Goal: Use online tool/utility: Utilize a website feature to perform a specific function

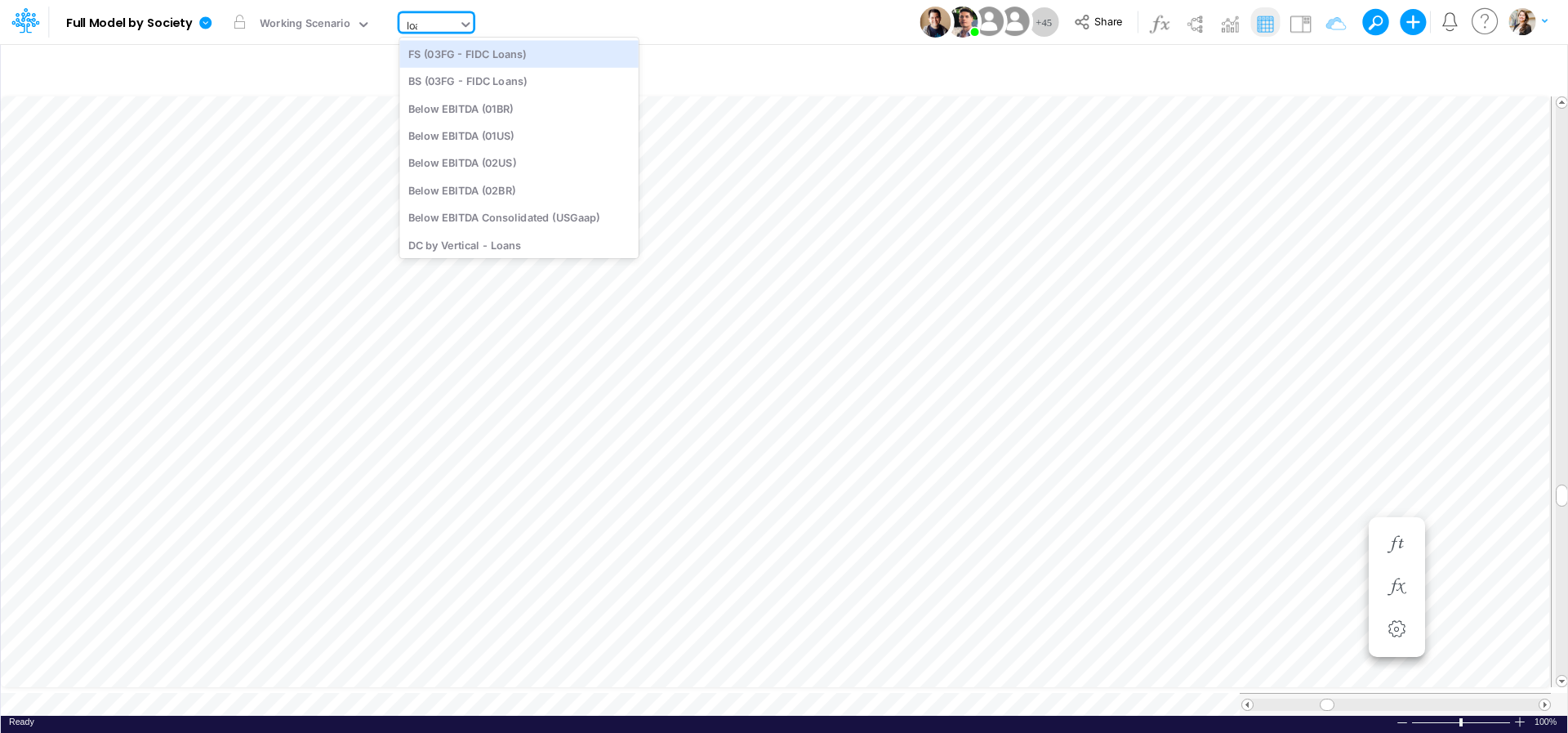
type input "loan"
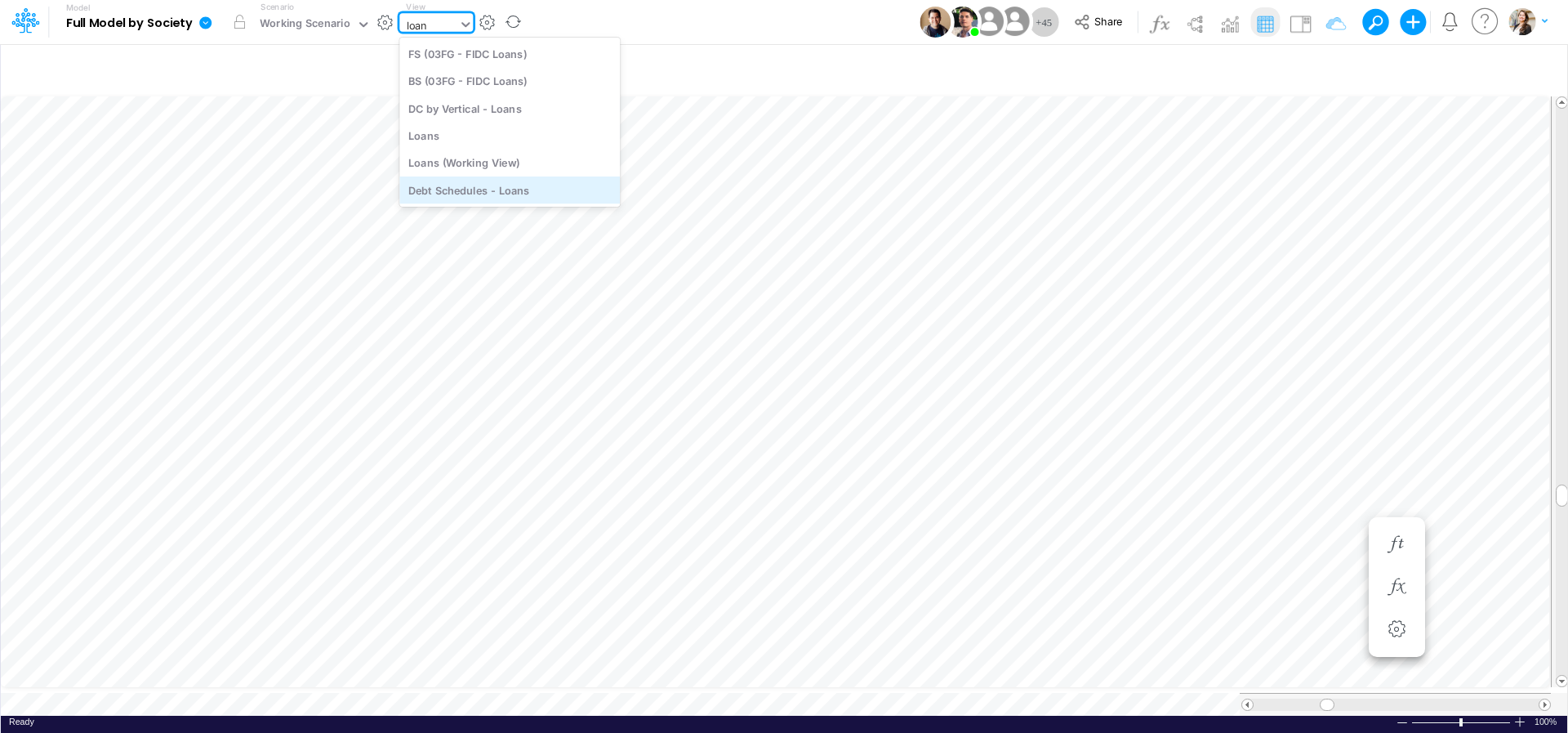
click at [494, 192] on div "Debt Schedules - Loans" at bounding box center [509, 189] width 220 height 27
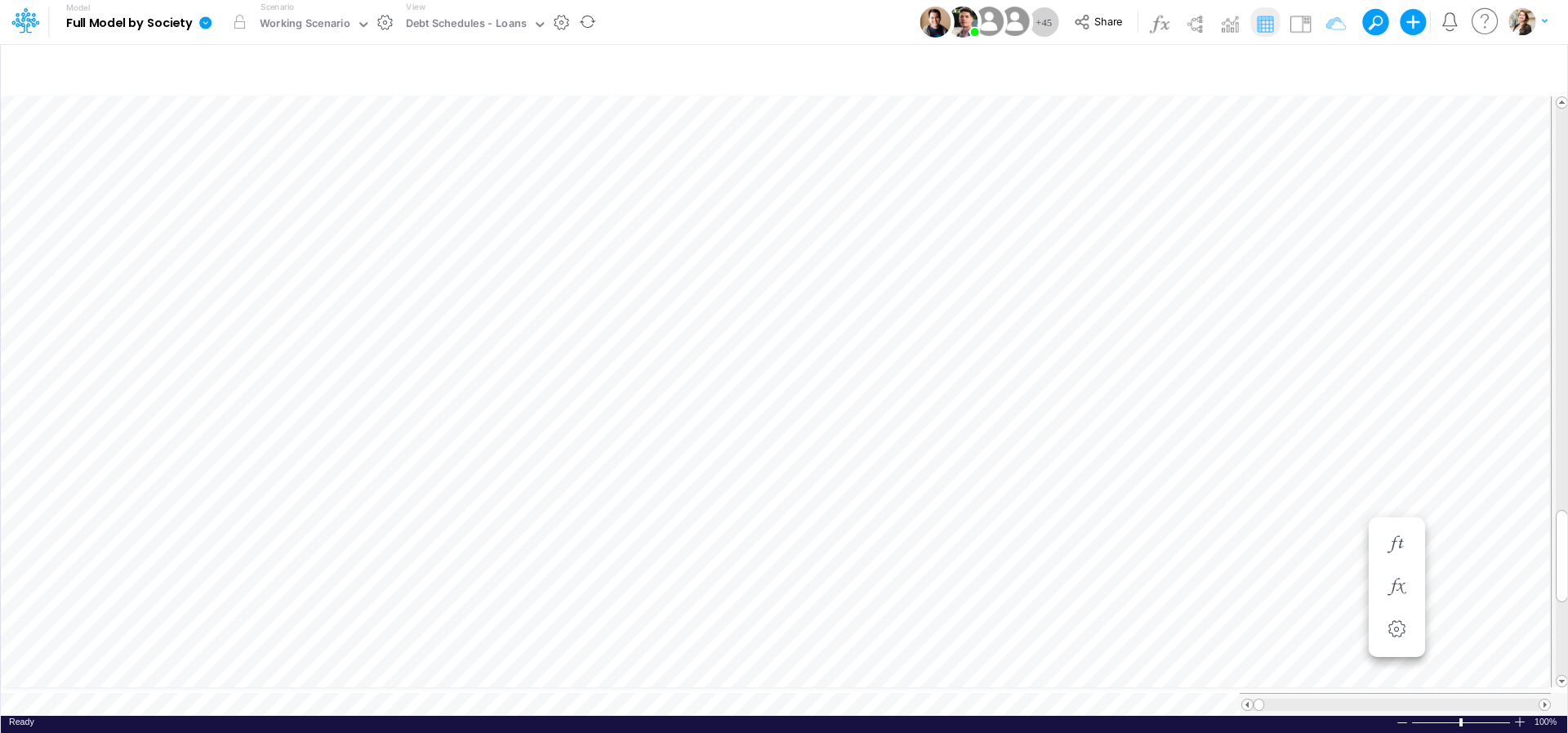
scroll to position [7, 3]
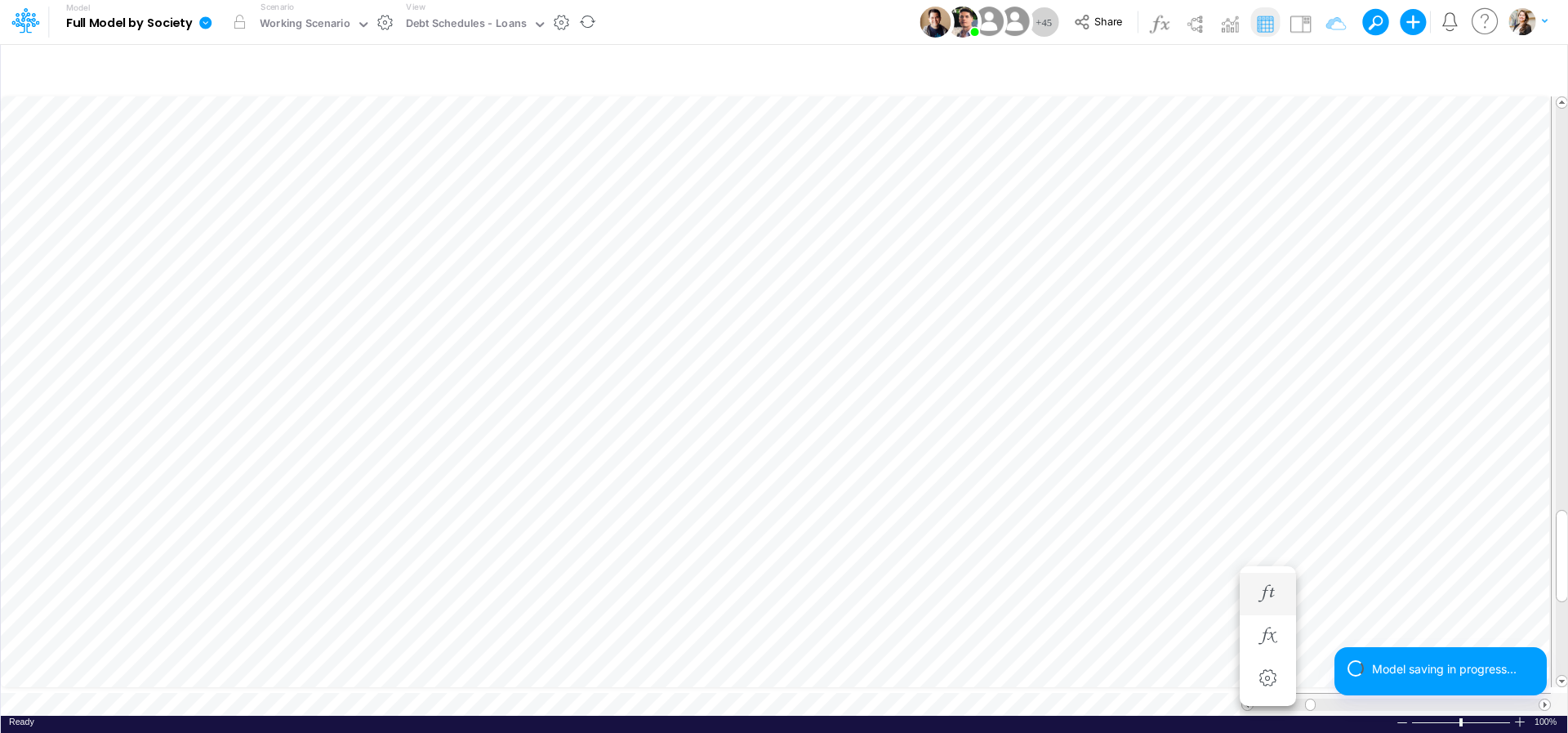
scroll to position [7, 21]
click at [1345, 595] on icon "button" at bounding box center [1354, 593] width 25 height 17
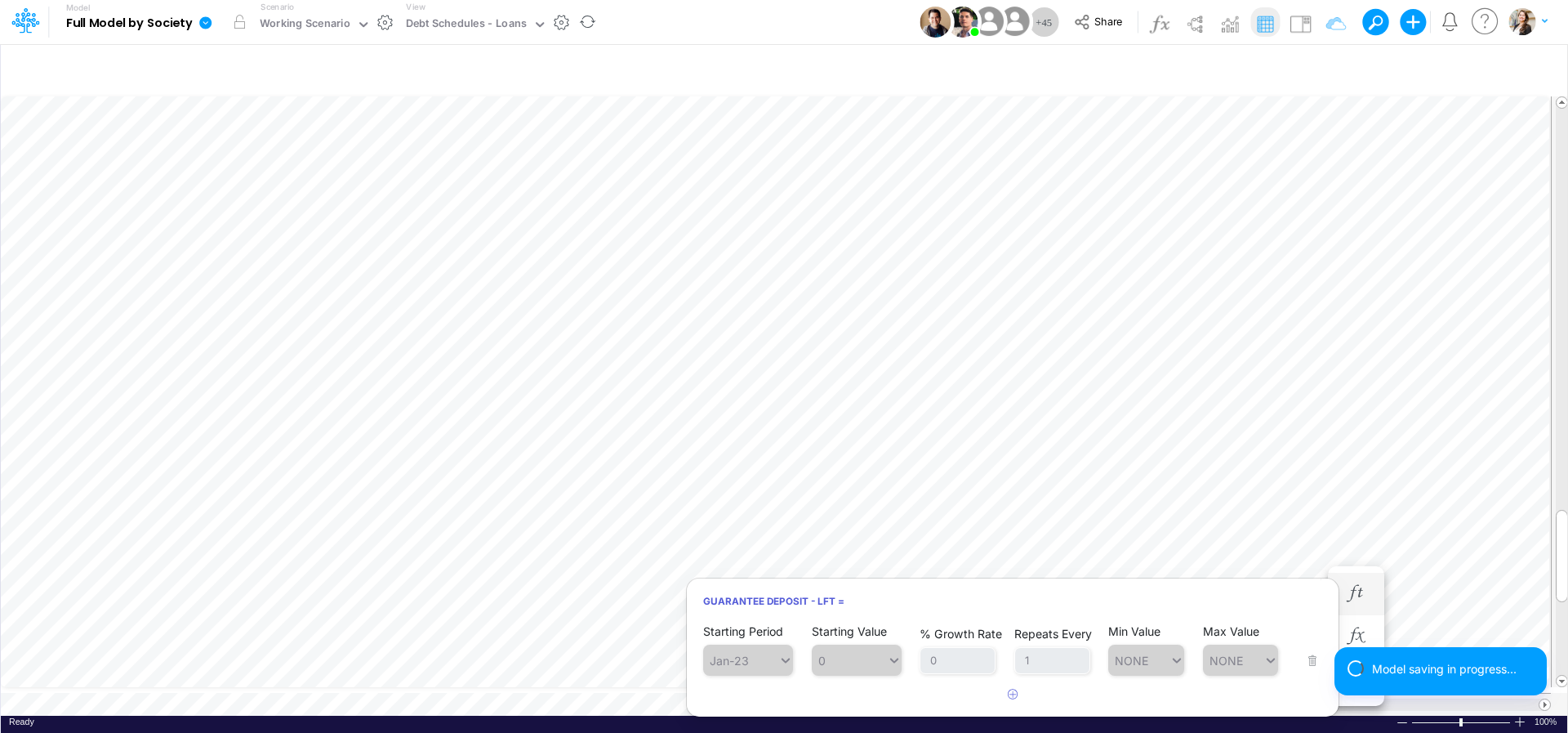
scroll to position [40, 0]
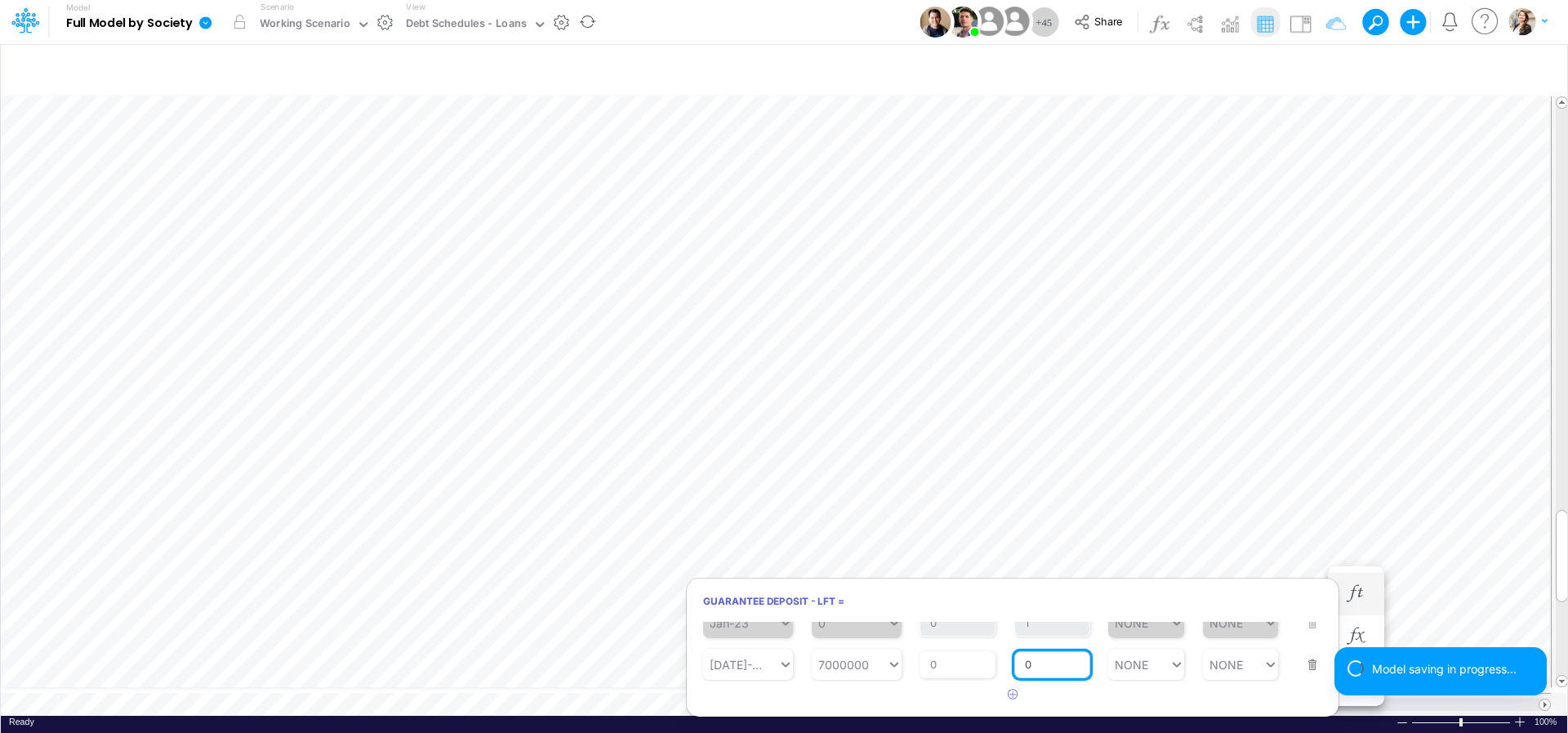
click at [1057, 668] on input "0" at bounding box center [1052, 665] width 76 height 28
type input "1"
click at [861, 694] on article at bounding box center [1012, 694] width 652 height 27
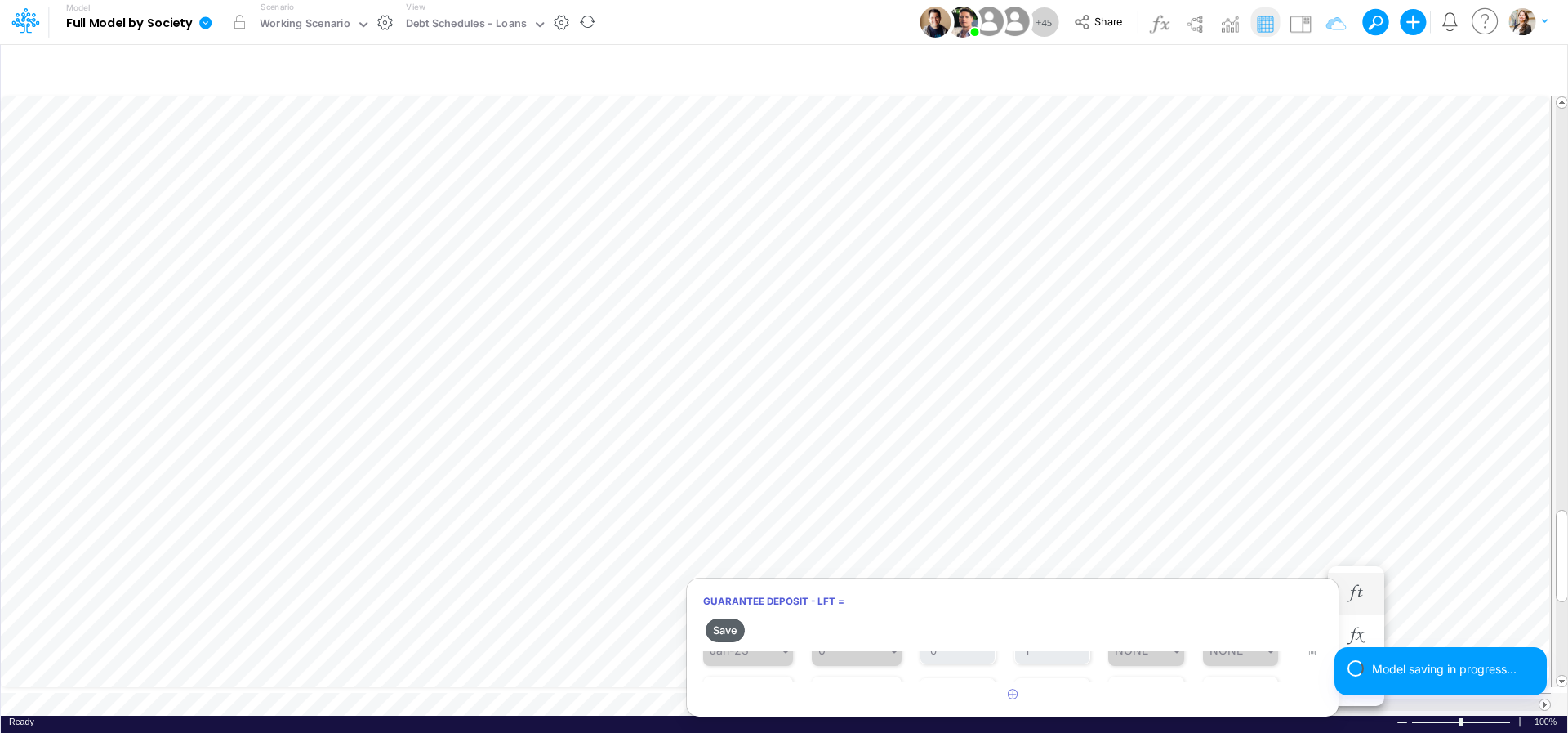
click at [727, 630] on button "Save" at bounding box center [726, 630] width 40 height 24
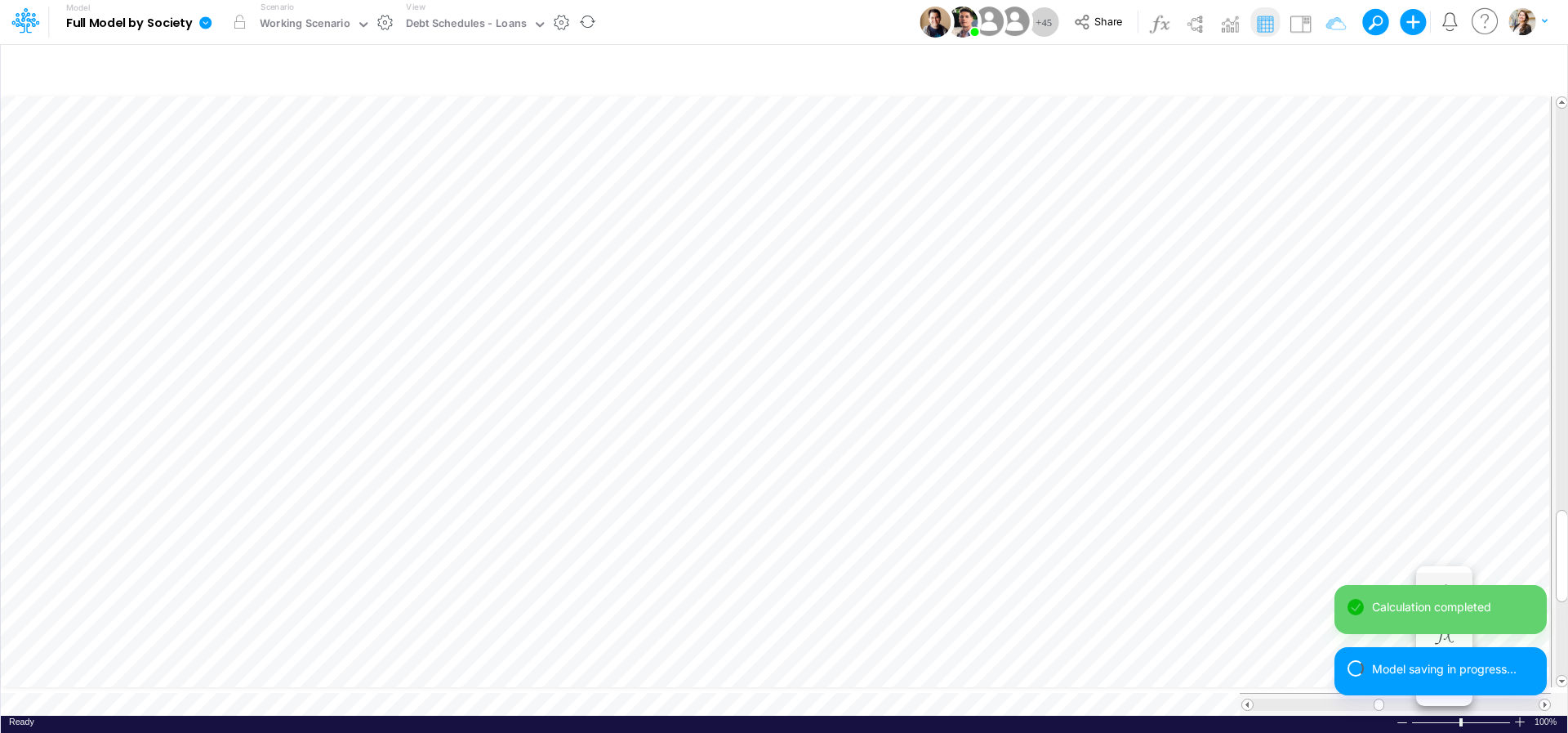
scroll to position [0, 0]
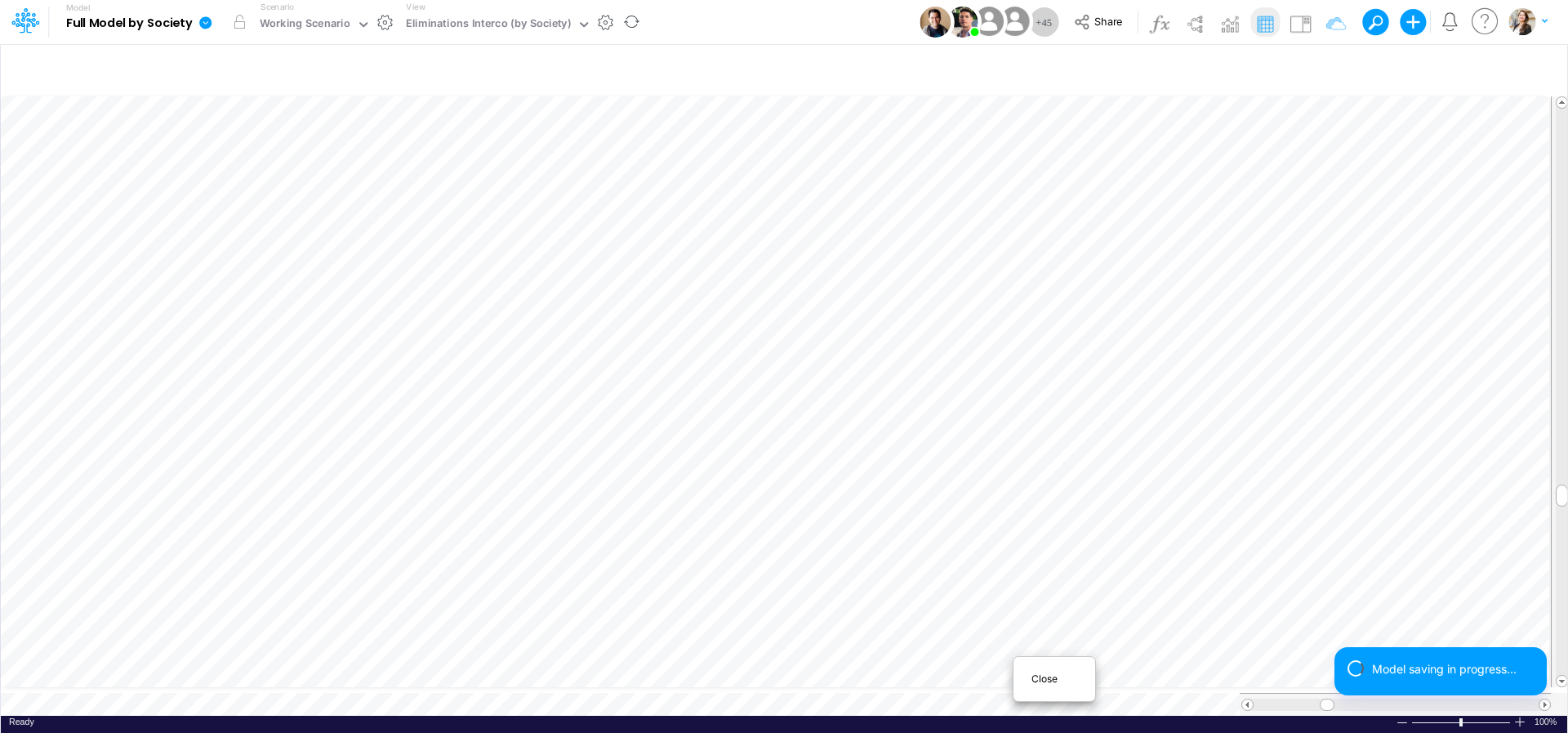
click at [1036, 683] on span "Close" at bounding box center [1053, 679] width 44 height 15
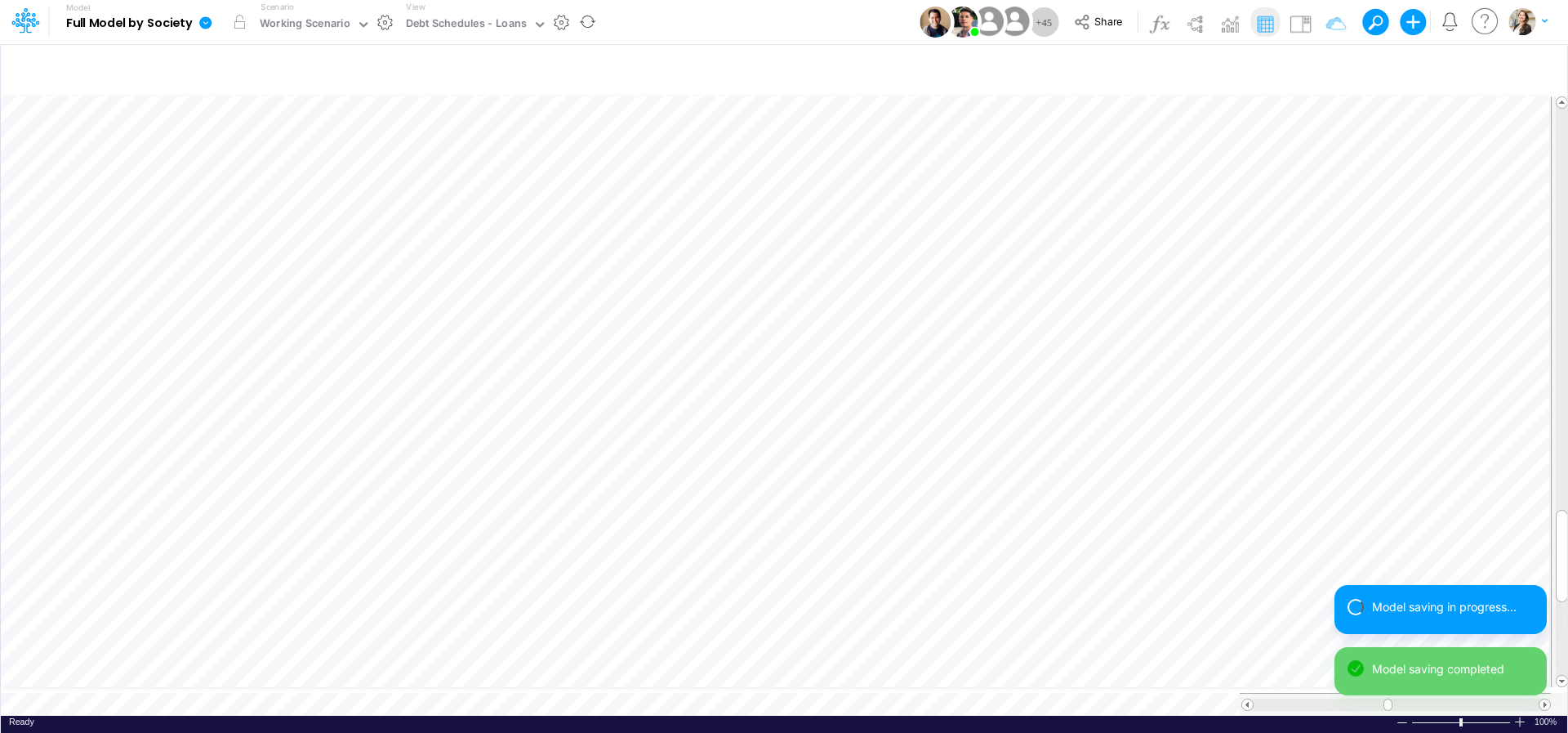
type input "BS (USGAAP) - Detailed"
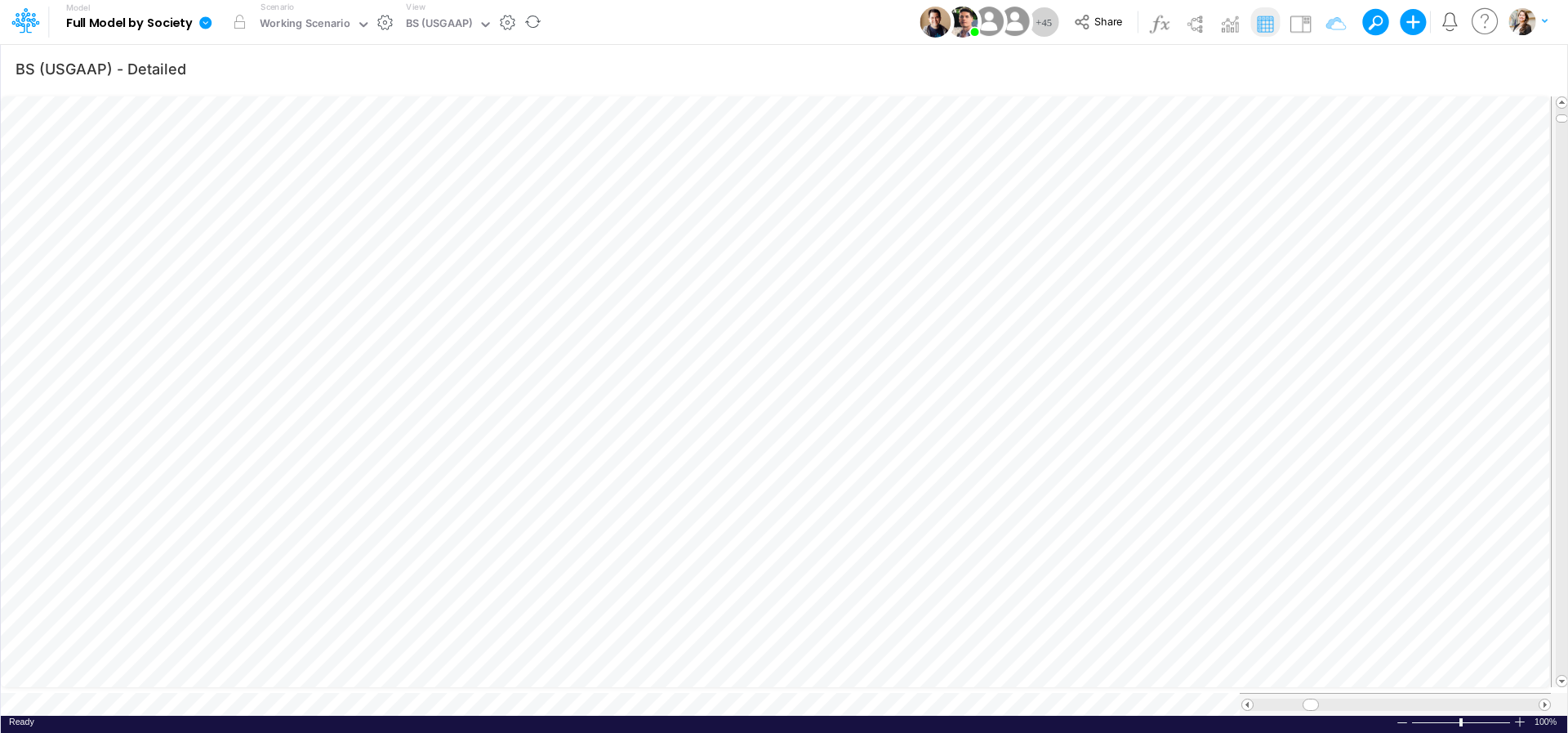
scroll to position [7, 25]
type input "BS (USGAAP) - Detailed"
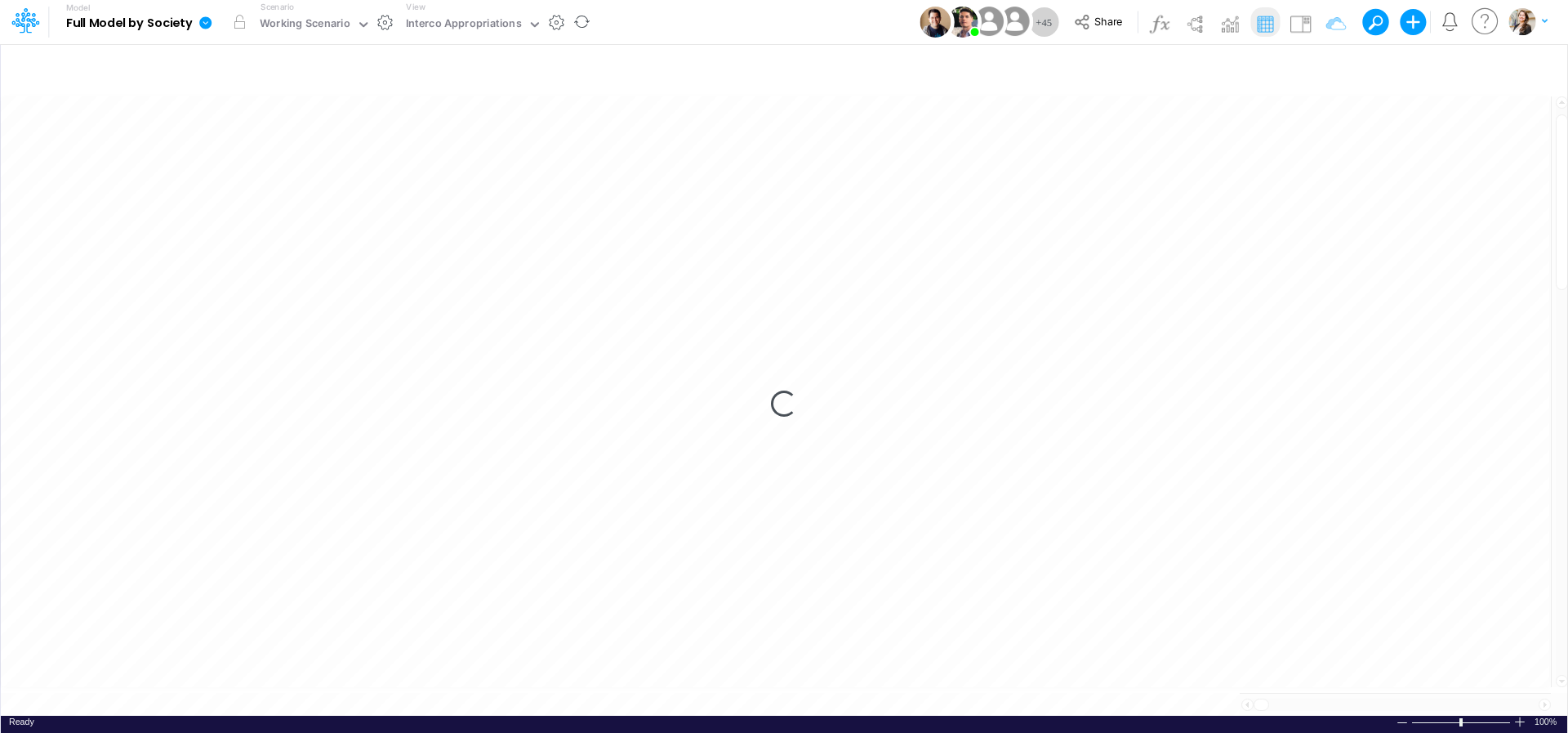
scroll to position [7, 14]
